Goal: Task Accomplishment & Management: Complete application form

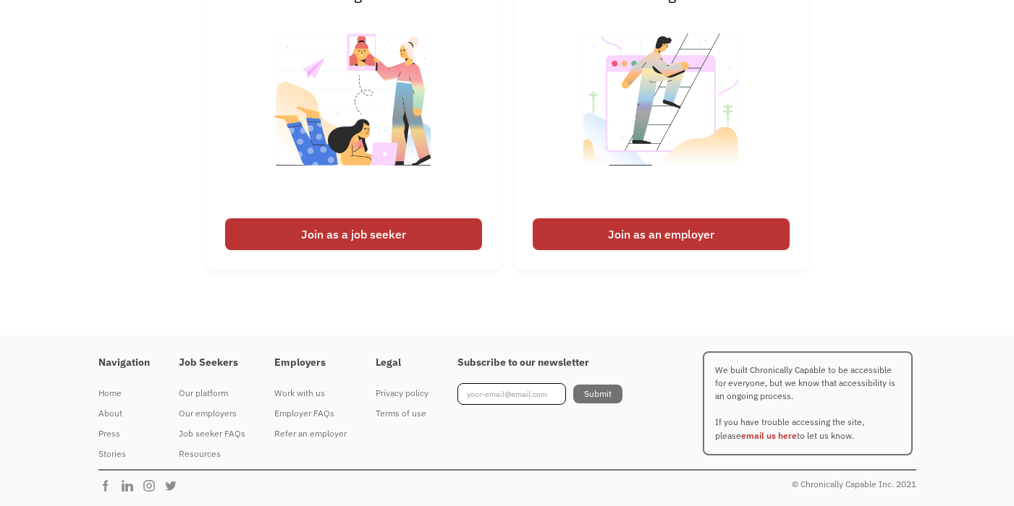
scroll to position [3463, 0]
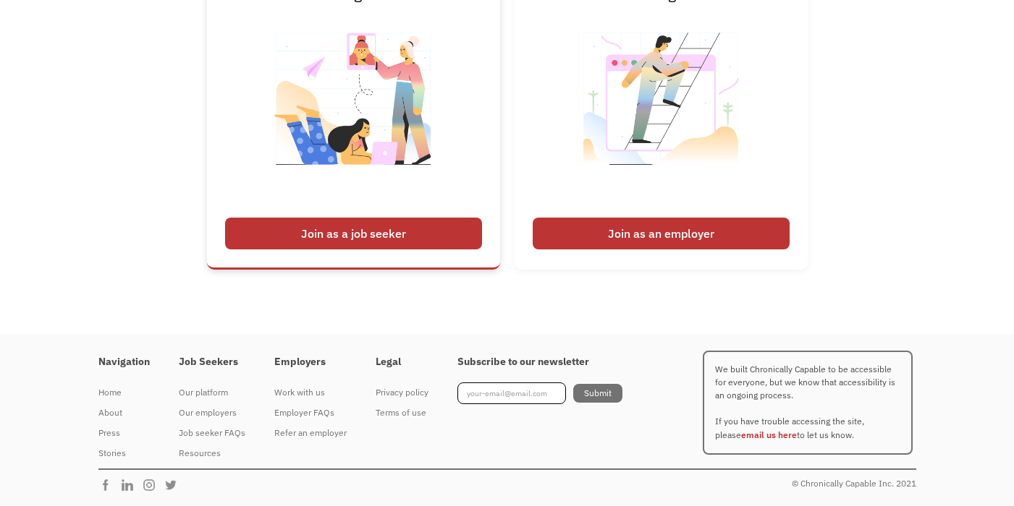
click at [399, 235] on div "Join as a job seeker" at bounding box center [353, 234] width 257 height 32
click at [982, 232] on div "I'm looking for work Join as a job seeker I'm looking to hire Join as an employ…" at bounding box center [507, 125] width 1014 height 320
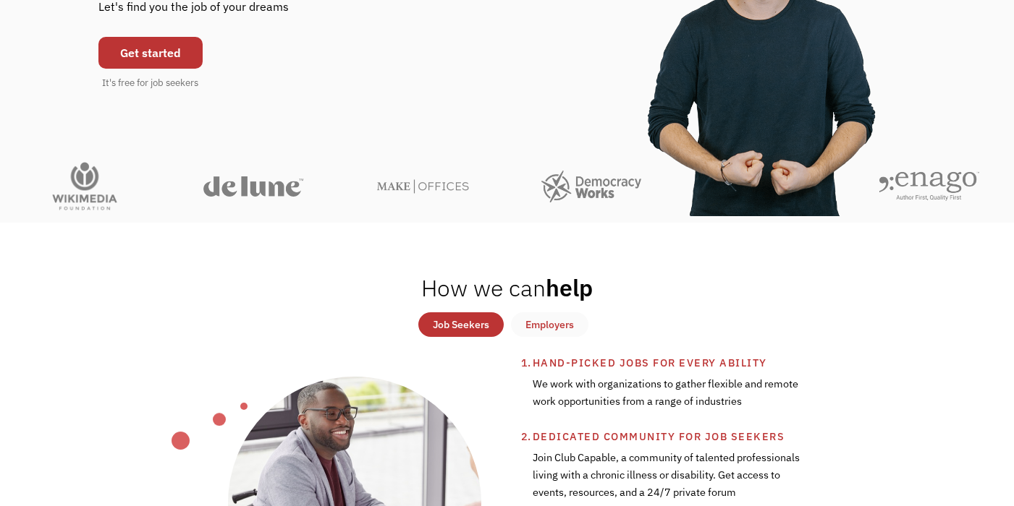
scroll to position [145, 0]
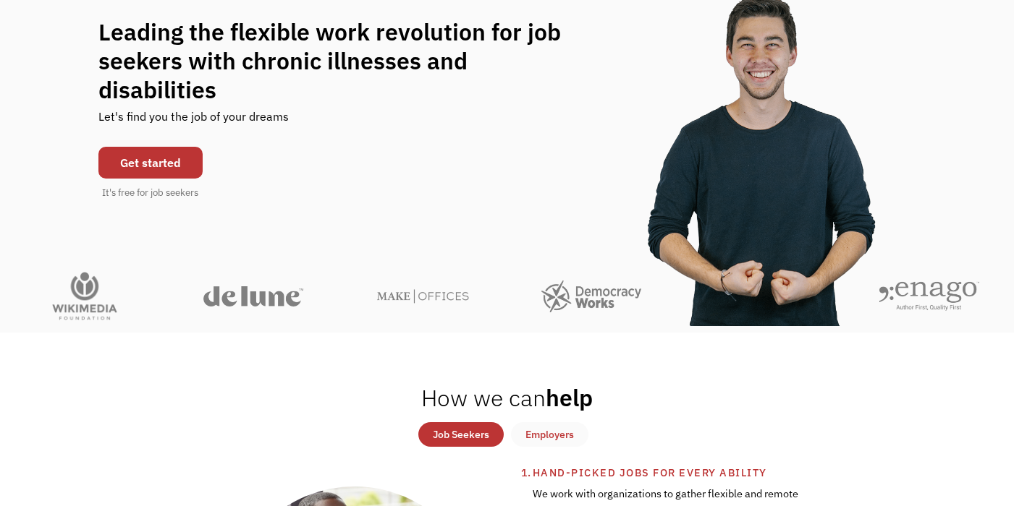
click at [175, 149] on link "Get started" at bounding box center [150, 163] width 104 height 32
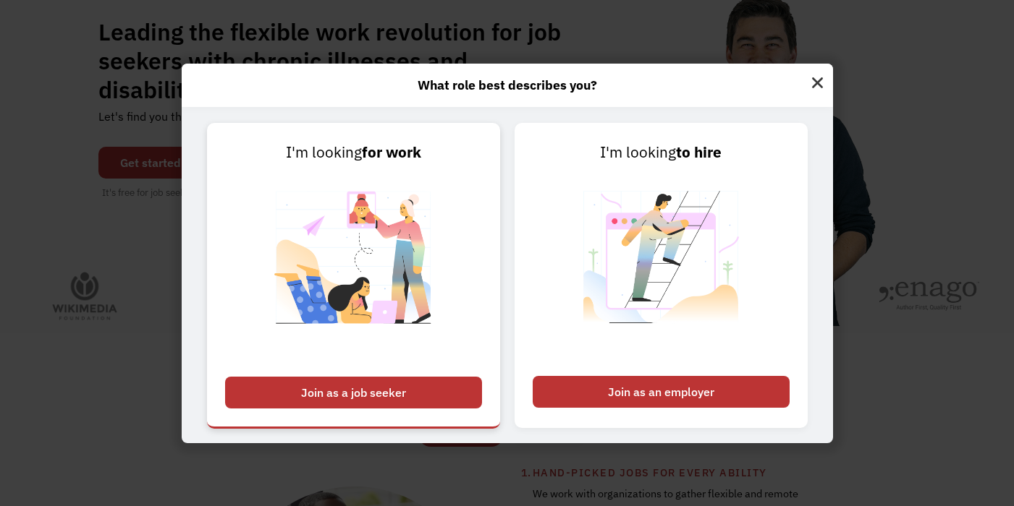
click at [370, 387] on div "Join as a job seeker" at bounding box center [353, 393] width 257 height 32
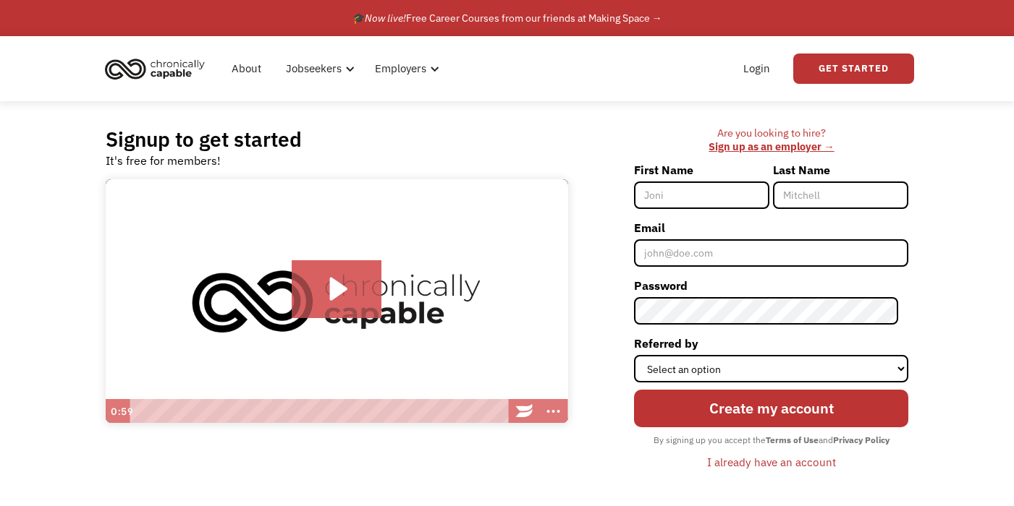
click at [699, 194] on input "First Name" at bounding box center [701, 195] width 135 height 27
type input "[PERSON_NAME]"
type input "Bang"
type input "kbang@dmh.lacounty.gov"
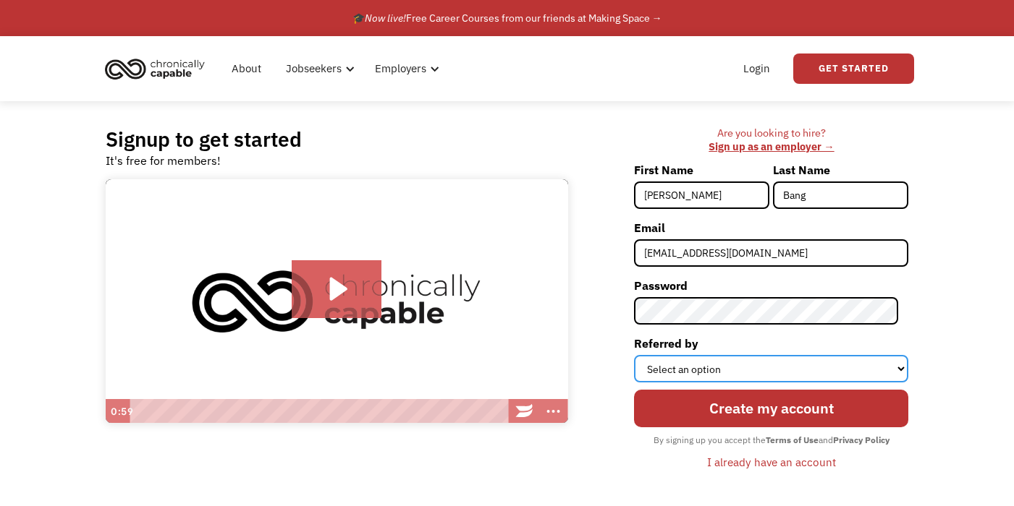
click at [735, 374] on select "Select an option Instagram Facebook Twitter Search Engine News Article Word of …" at bounding box center [771, 368] width 274 height 27
select select "Search Engine"
click at [644, 355] on select "Select an option Instagram Facebook Twitter Search Engine News Article Word of …" at bounding box center [771, 368] width 274 height 27
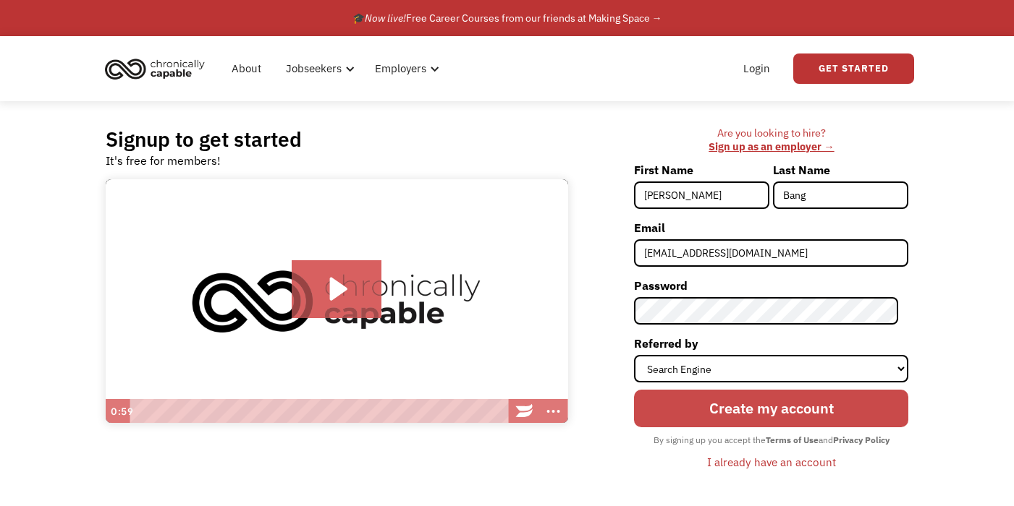
click at [778, 411] on input "Create my account" at bounding box center [771, 409] width 274 height 38
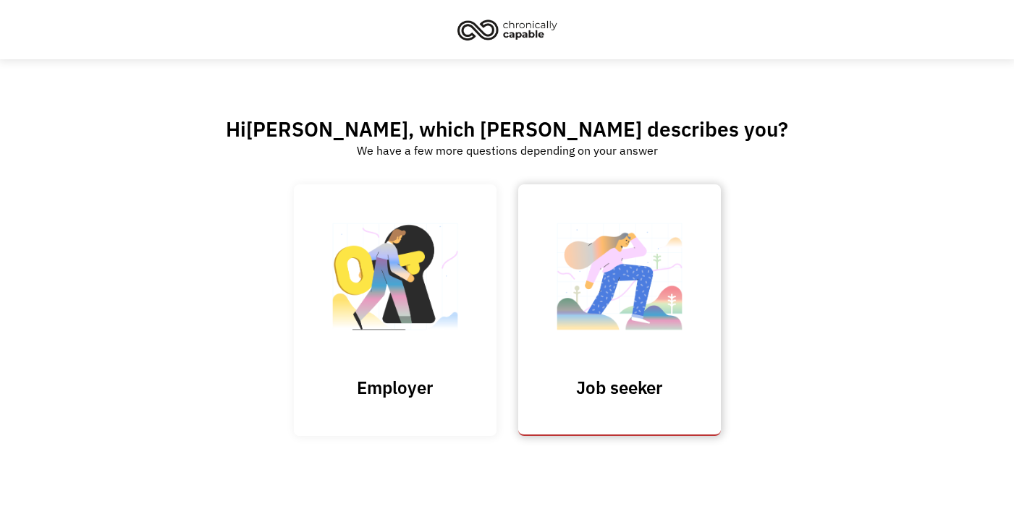
click at [580, 299] on img at bounding box center [619, 283] width 145 height 141
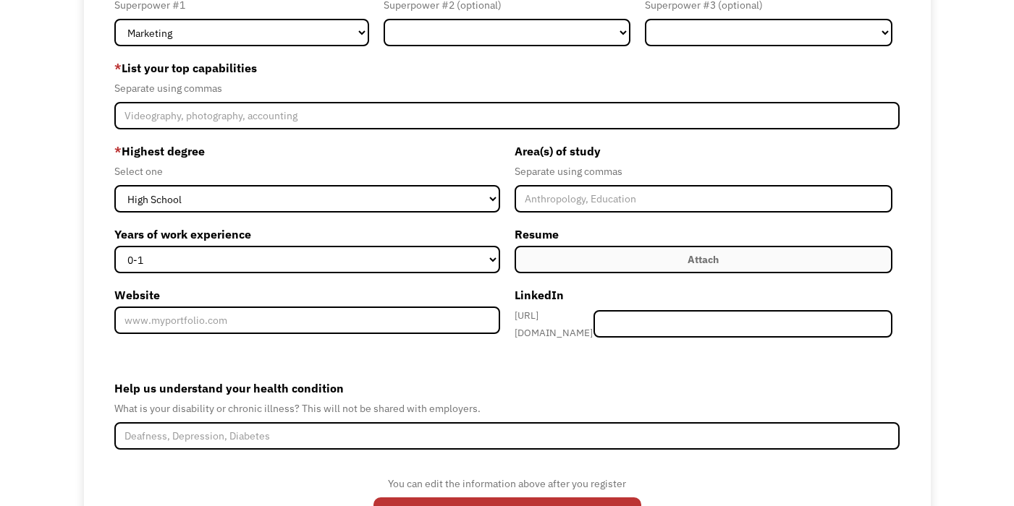
scroll to position [72, 0]
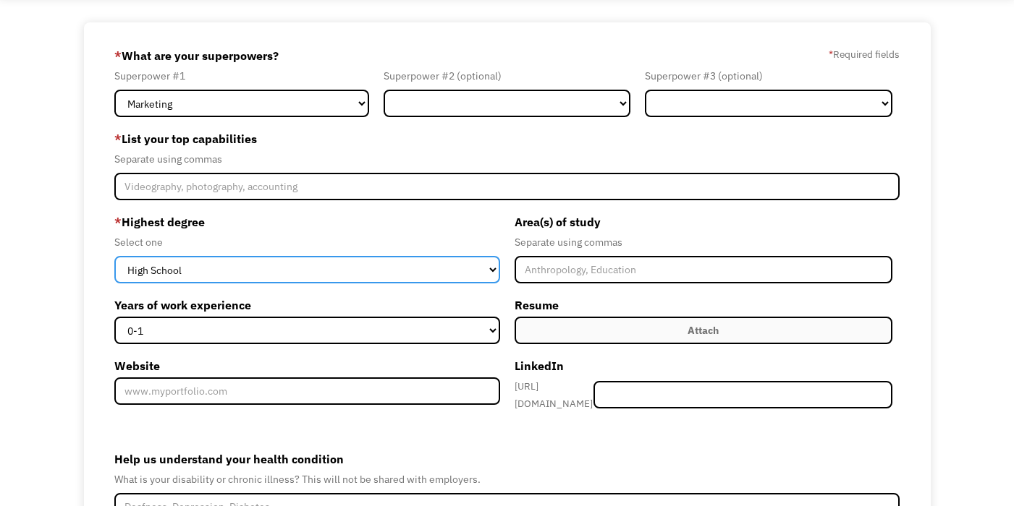
click at [341, 271] on select "High School Associates Bachelors Master's PhD" at bounding box center [307, 269] width 386 height 27
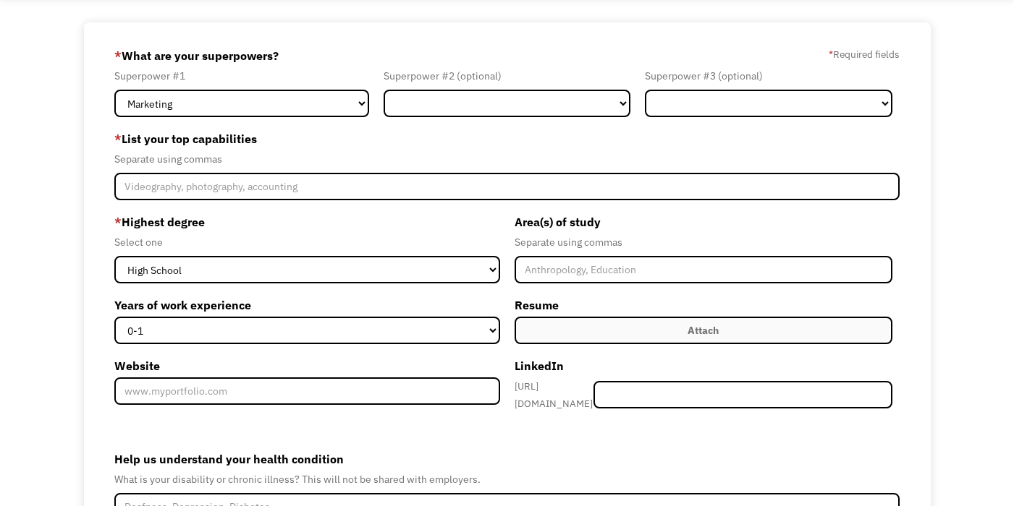
click at [379, 213] on label "* Highest degree" at bounding box center [307, 222] width 386 height 23
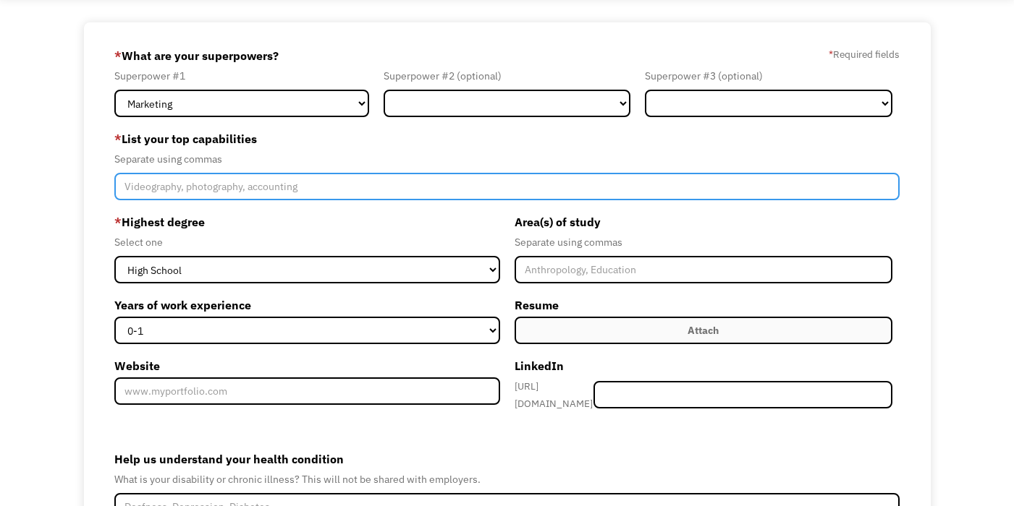
click at [339, 184] on input "Member-Create-Step1" at bounding box center [507, 186] width 786 height 27
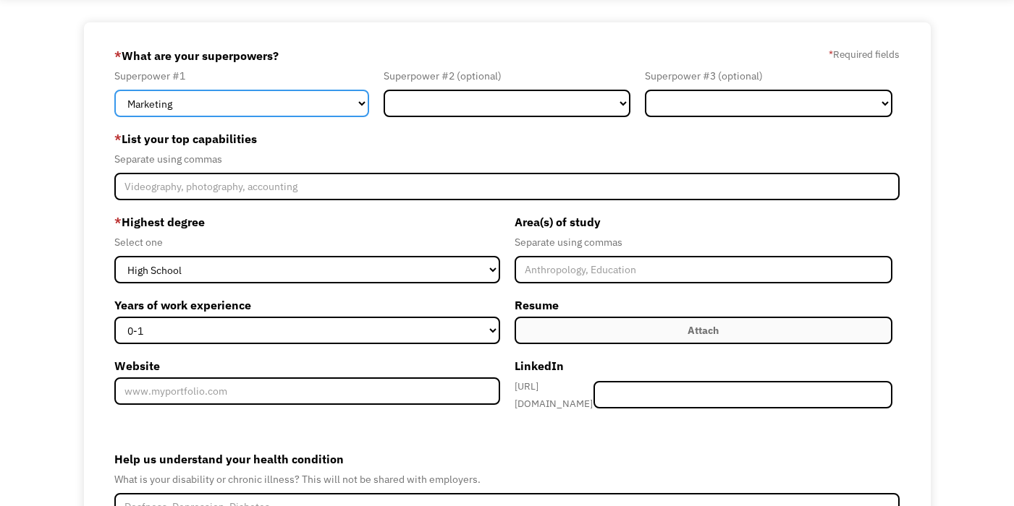
click at [342, 95] on select "Marketing Human Resources Finance Technology Operations Sales Industrial & Manu…" at bounding box center [241, 103] width 255 height 27
select select "Technology"
click at [114, 90] on select "Marketing Human Resources Finance Technology Operations Sales Industrial & Manu…" at bounding box center [241, 103] width 255 height 27
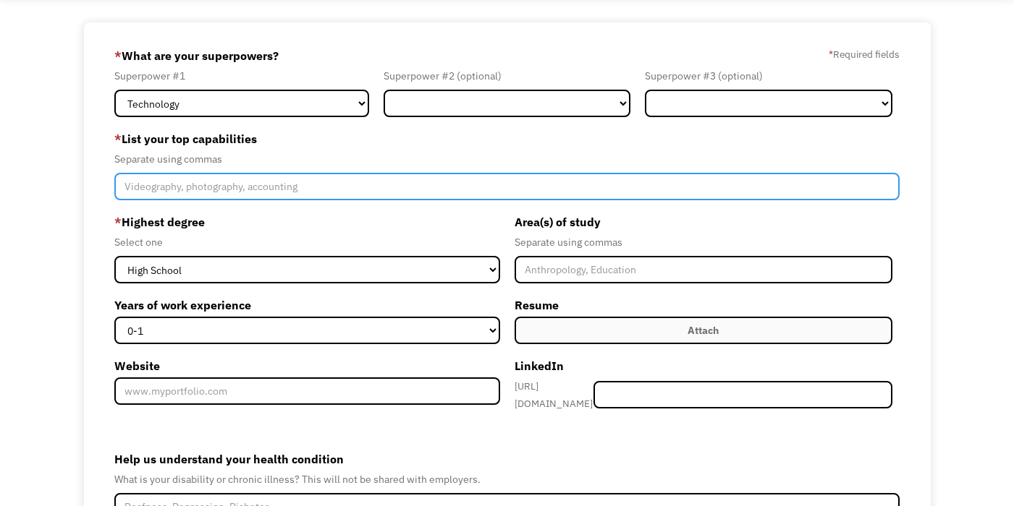
click at [334, 193] on input "Member-Create-Step1" at bounding box center [507, 186] width 786 height 27
type input "T"
type input "S"
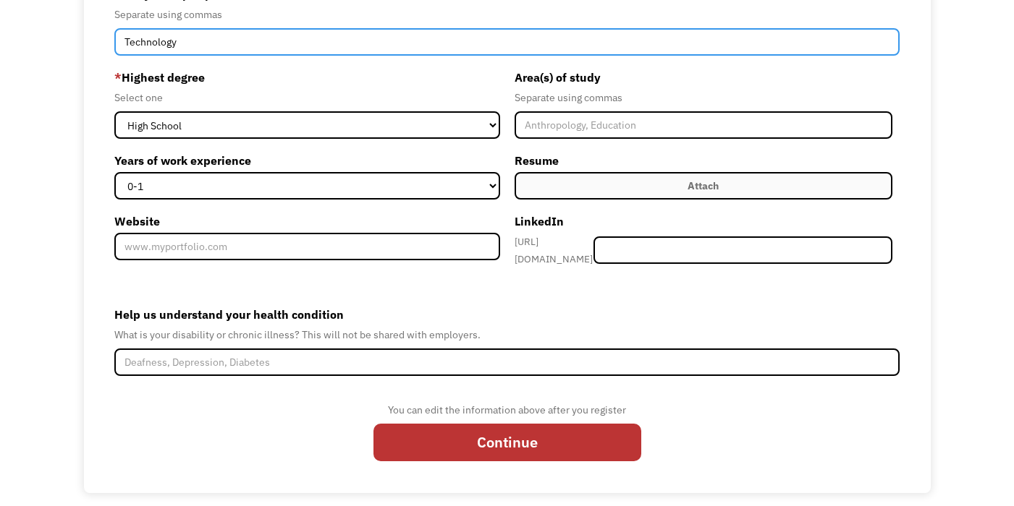
scroll to position [222, 0]
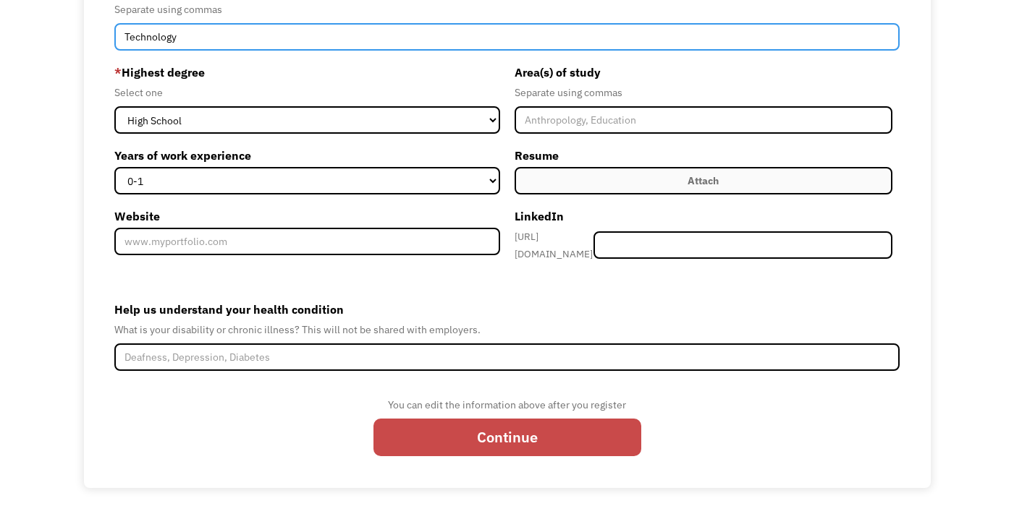
type input "Technology"
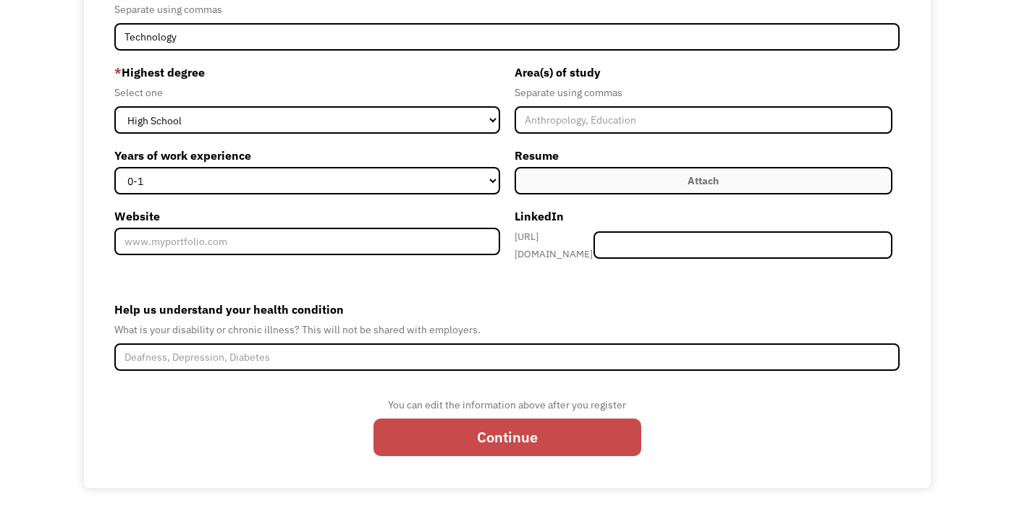
click at [535, 430] on input "Continue" at bounding box center [507, 438] width 268 height 38
type input "Please wait..."
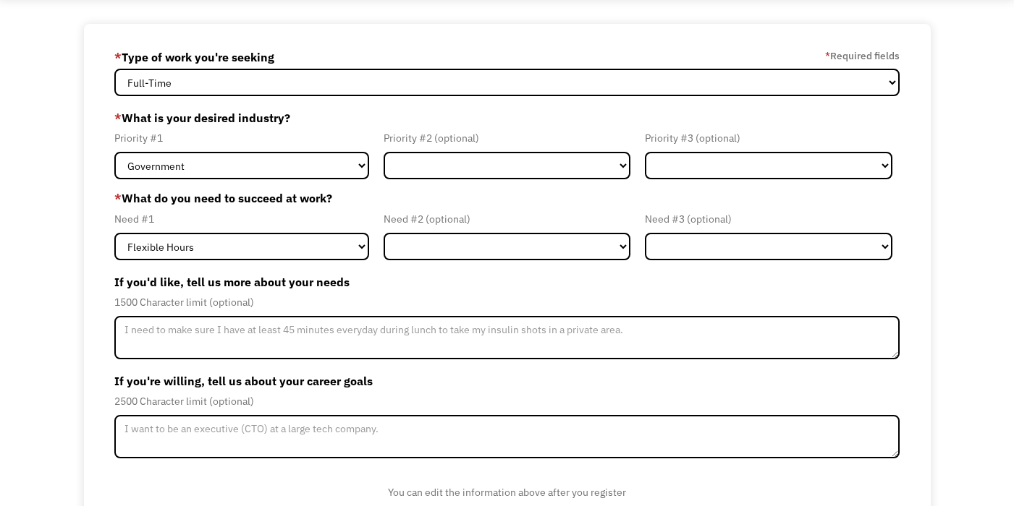
scroll to position [140, 0]
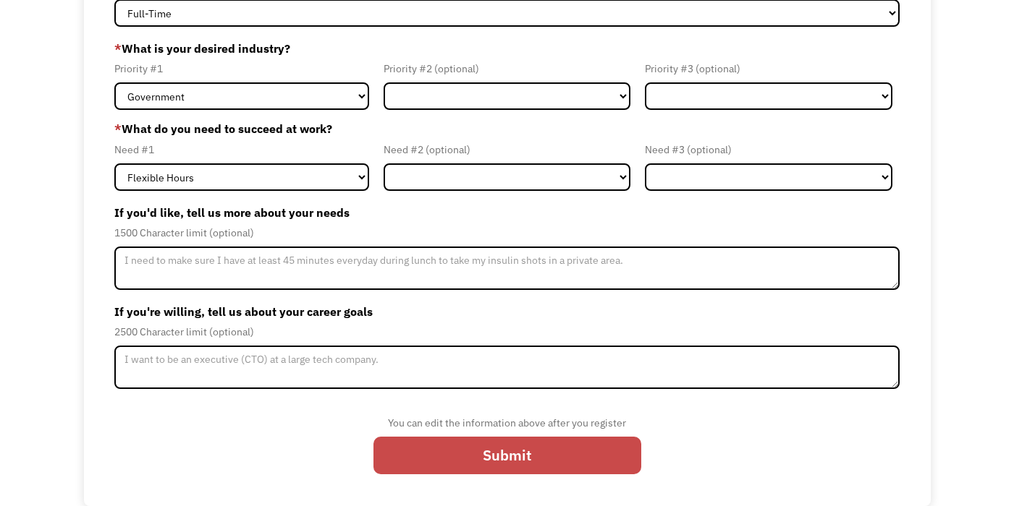
click at [501, 454] on input "Submit" at bounding box center [507, 456] width 268 height 38
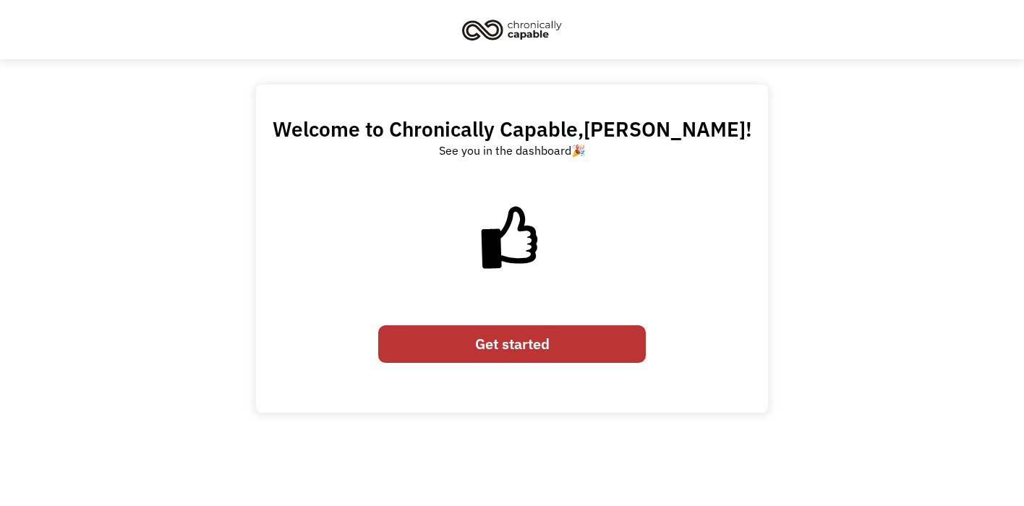
click at [531, 341] on link "Get started" at bounding box center [512, 345] width 268 height 38
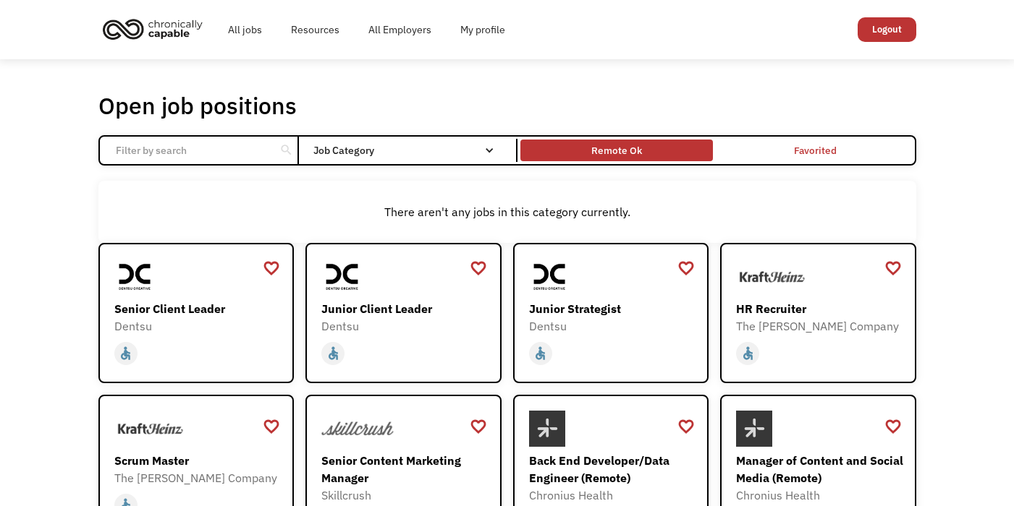
click at [646, 154] on div "Remote Ok" at bounding box center [616, 150] width 192 height 14
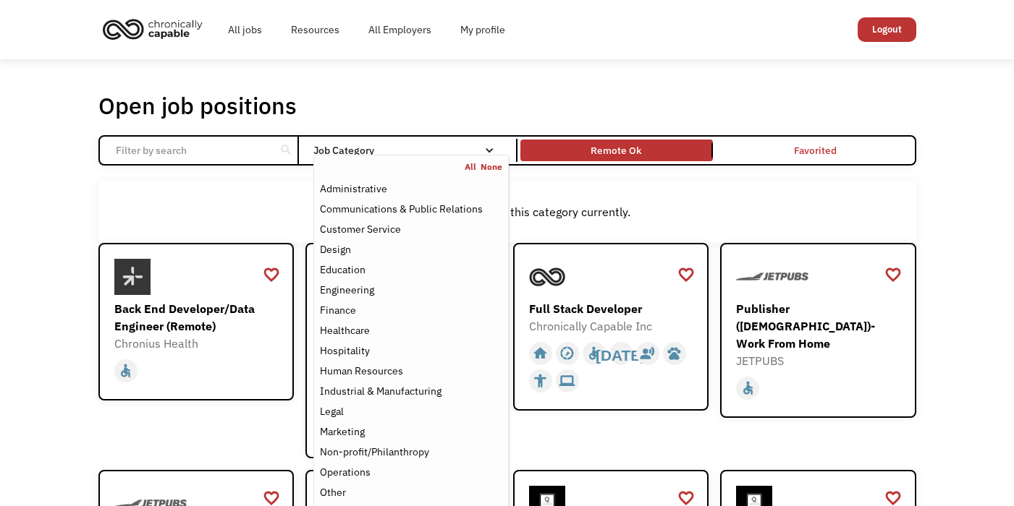
click at [484, 153] on div "Email Form" at bounding box center [489, 150] width 10 height 10
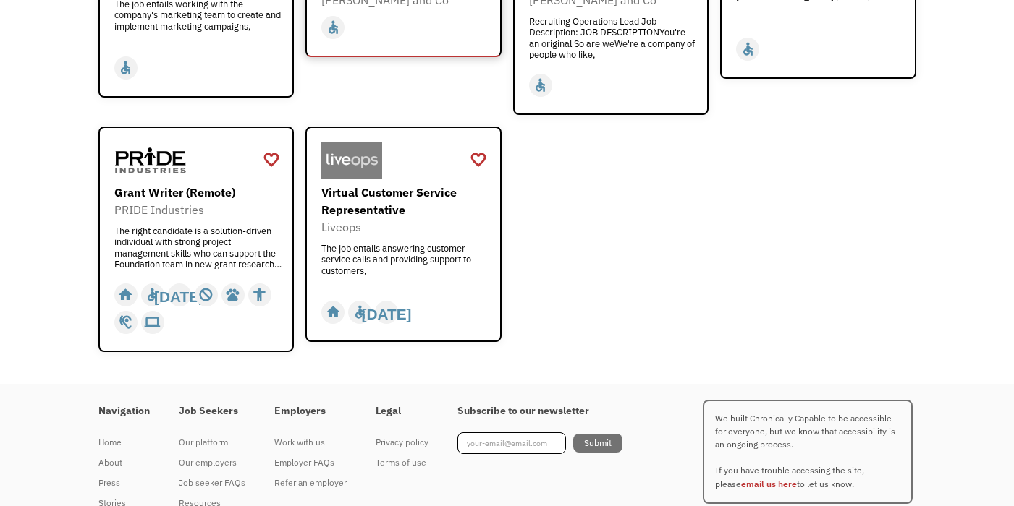
scroll to position [1878, 0]
